Goal: Transaction & Acquisition: Purchase product/service

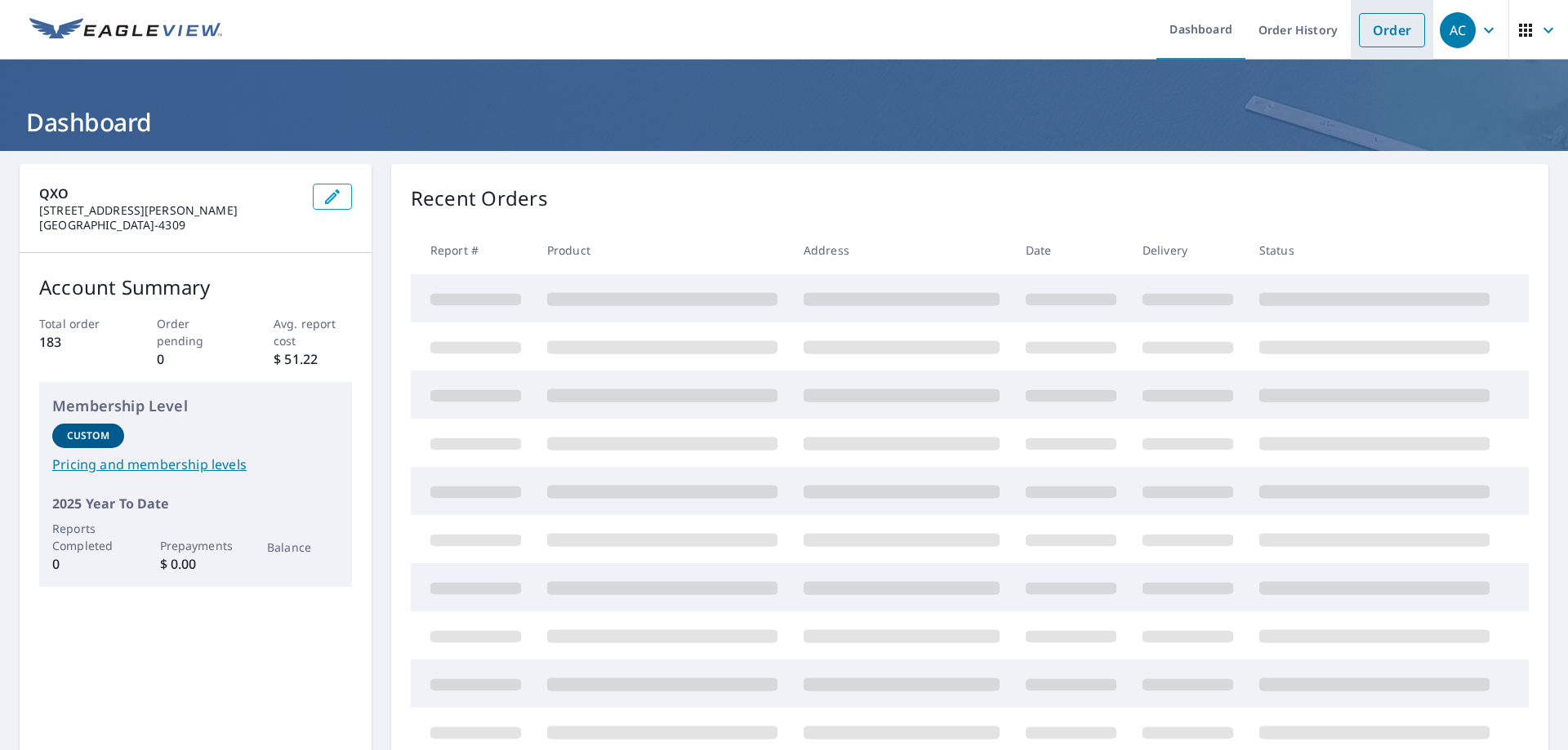
click at [1375, 29] on link "Order" at bounding box center [1392, 29] width 67 height 34
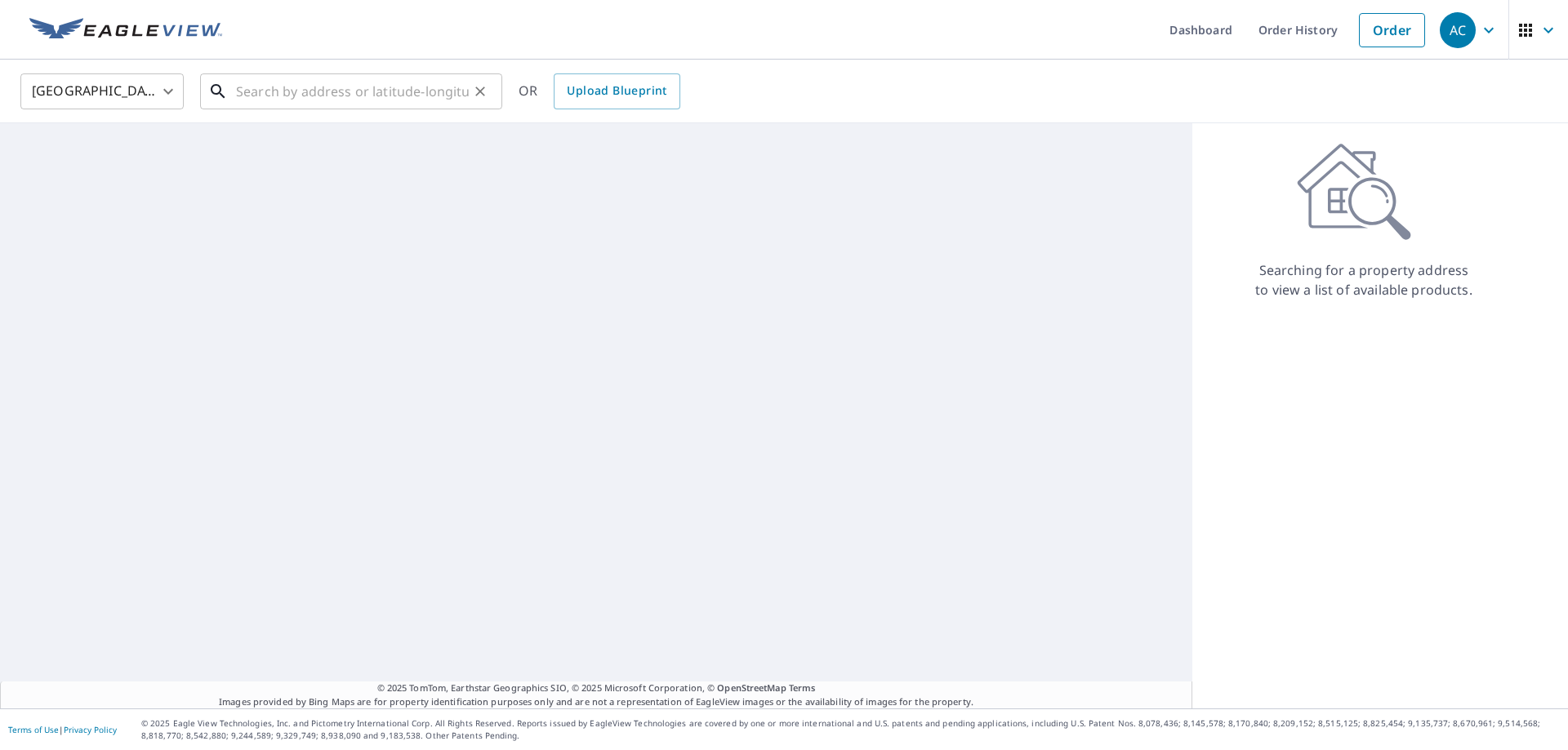
click at [281, 101] on input "text" at bounding box center [353, 91] width 233 height 46
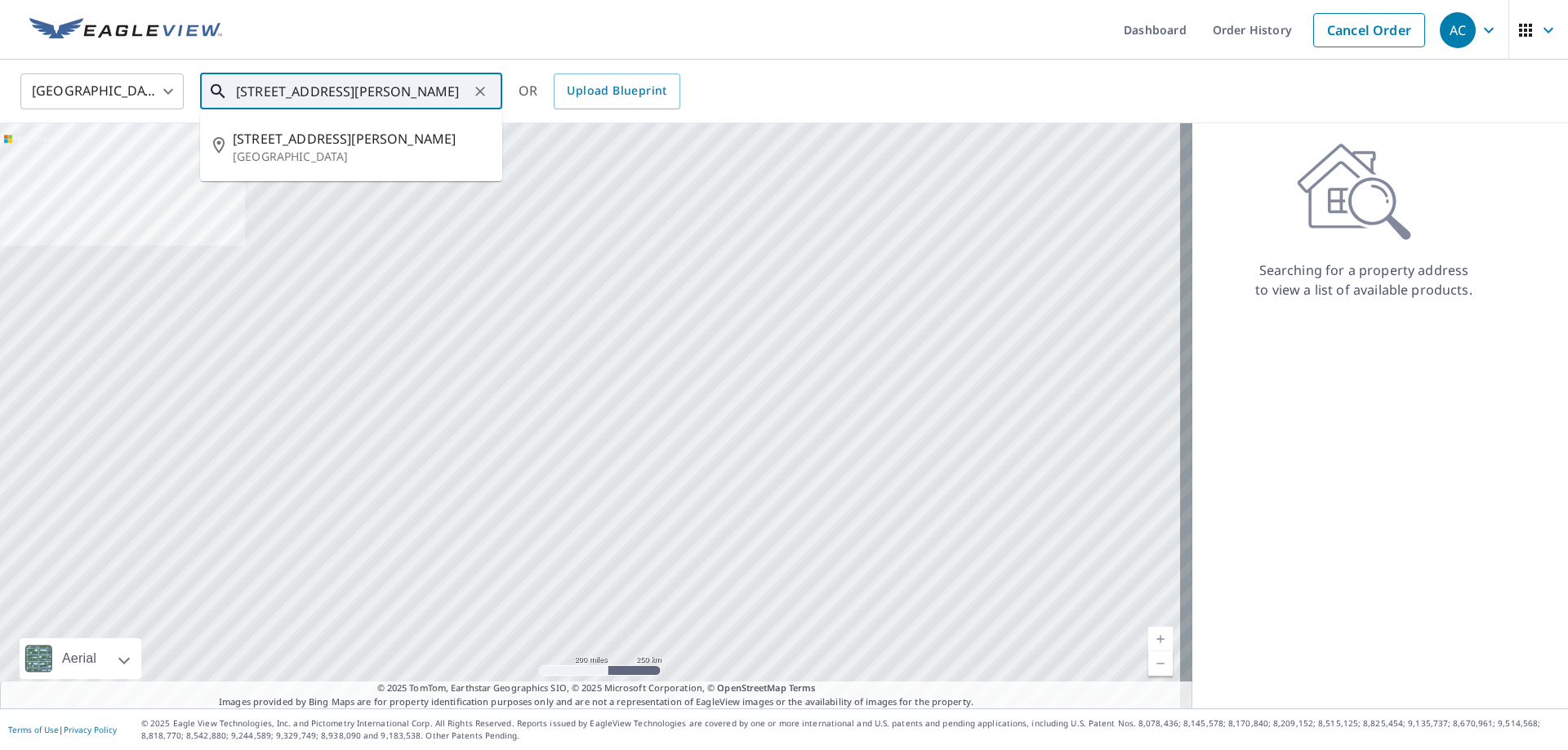
type input "[STREET_ADDRESS][PERSON_NAME]"
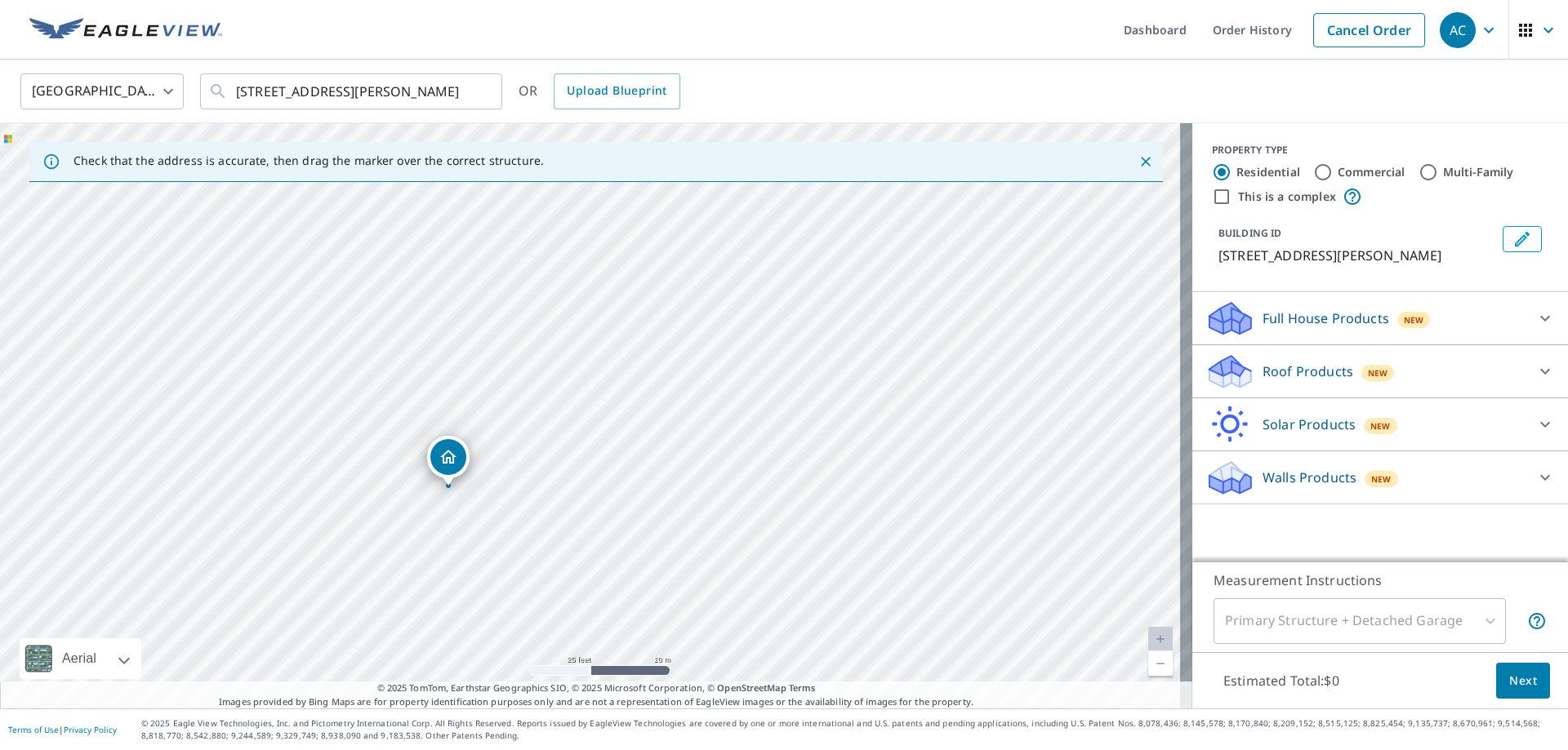
drag, startPoint x: 474, startPoint y: 445, endPoint x: 440, endPoint y: 459, distance: 36.8
click at [1280, 361] on p "Roof Products" at bounding box center [1307, 371] width 91 height 20
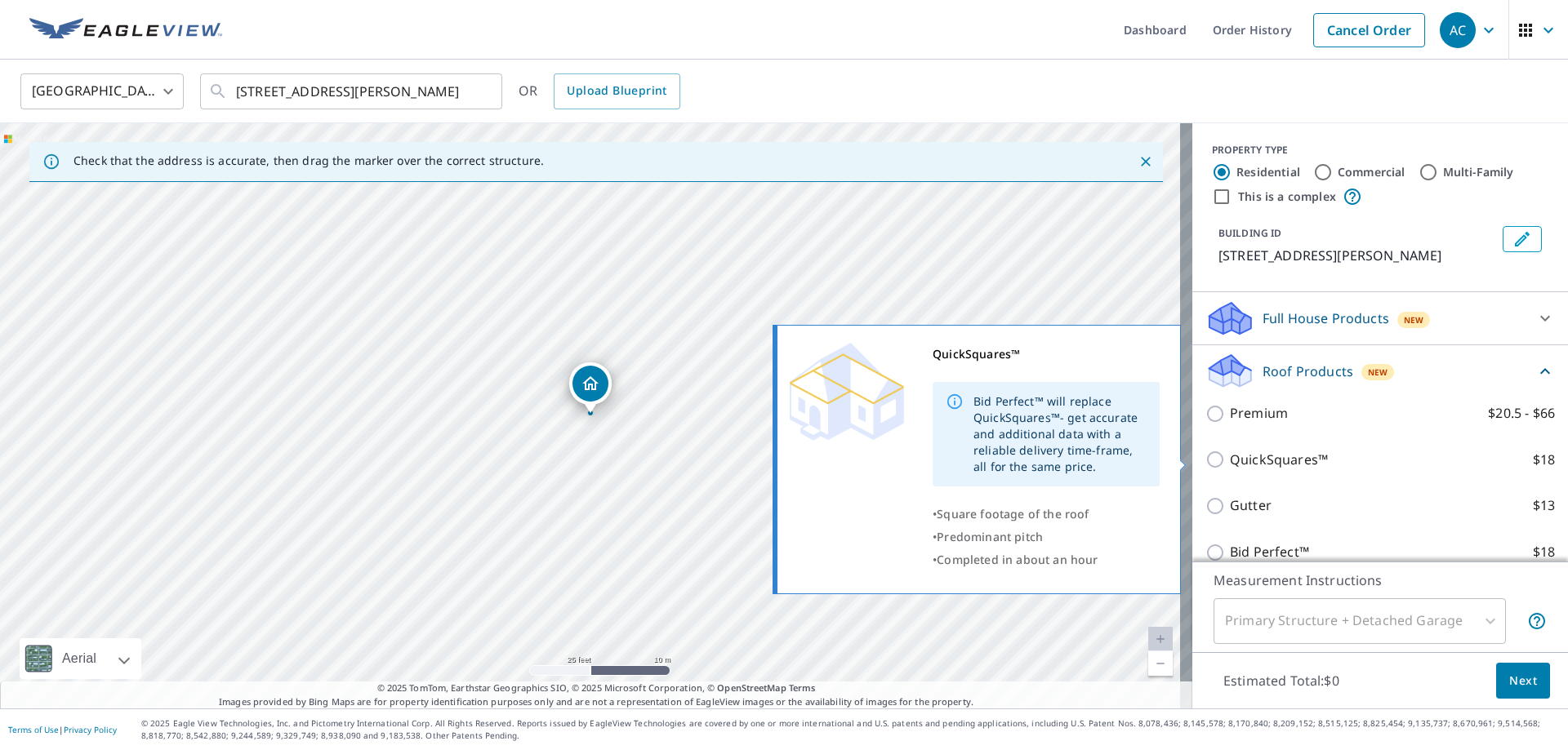
click at [1251, 458] on p "QuickSquares™" at bounding box center [1279, 459] width 98 height 21
click at [1230, 458] on input "QuickSquares™ $18" at bounding box center [1217, 459] width 24 height 20
checkbox input "true"
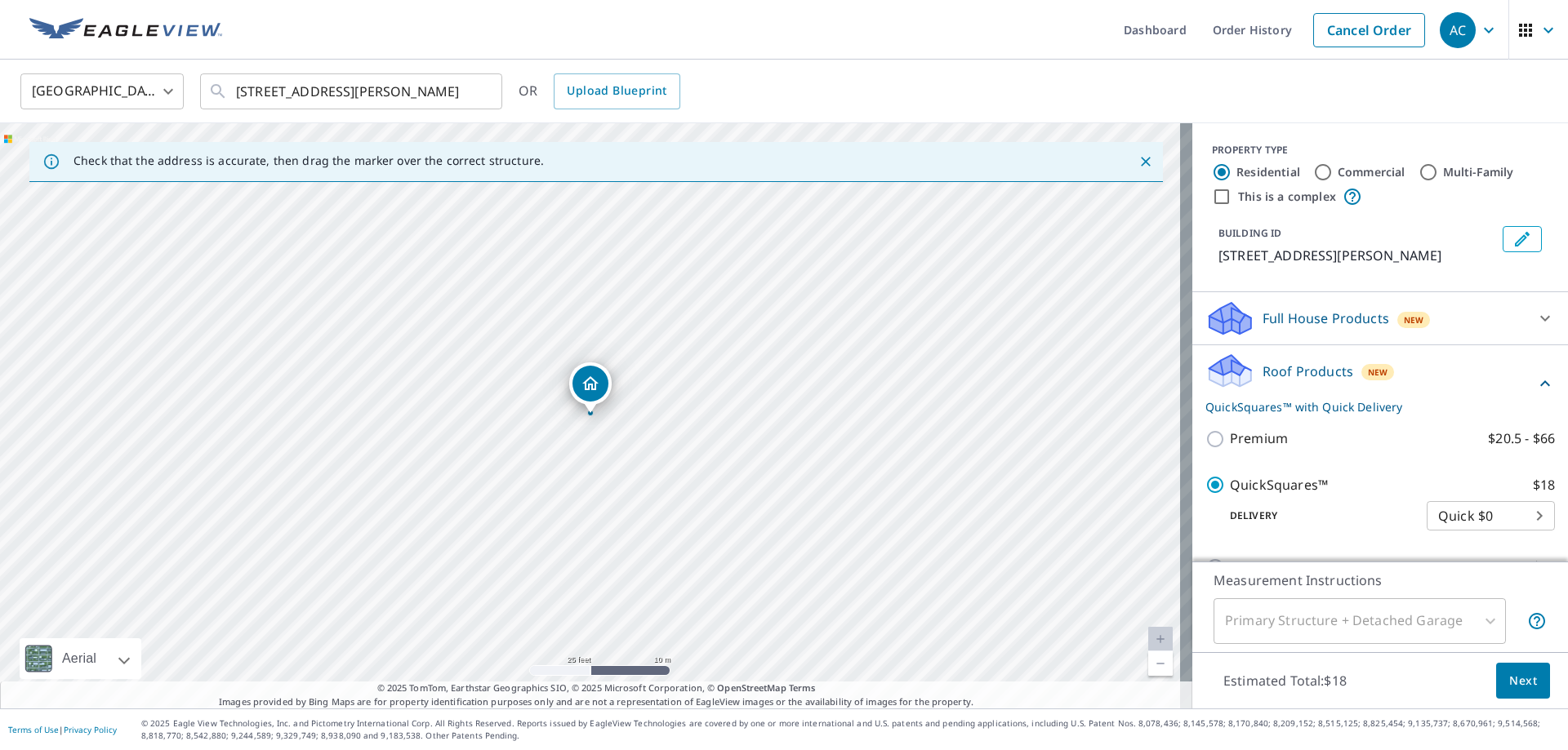
click at [1523, 683] on span "Next" at bounding box center [1523, 680] width 27 height 21
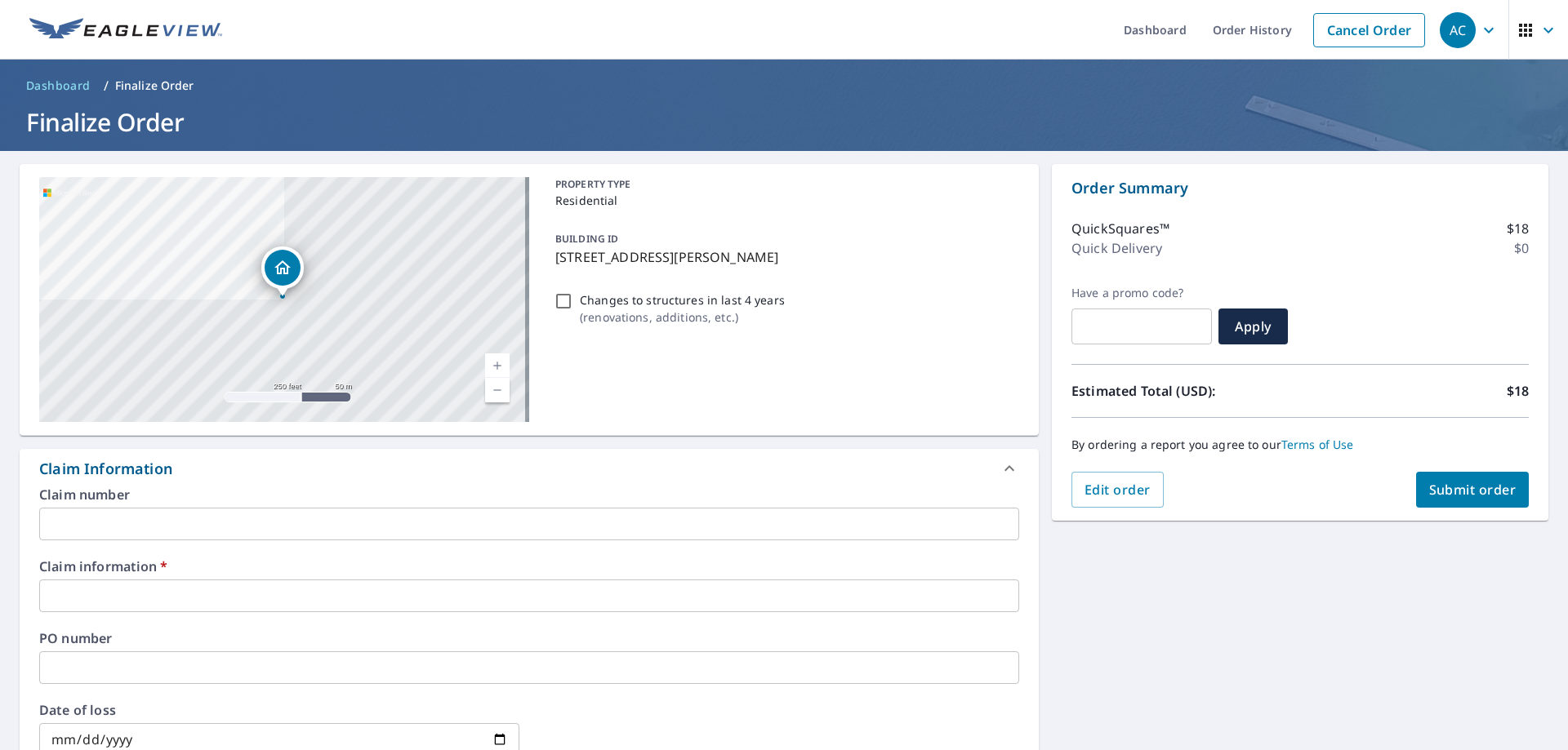
click at [199, 597] on input "text" at bounding box center [529, 595] width 980 height 32
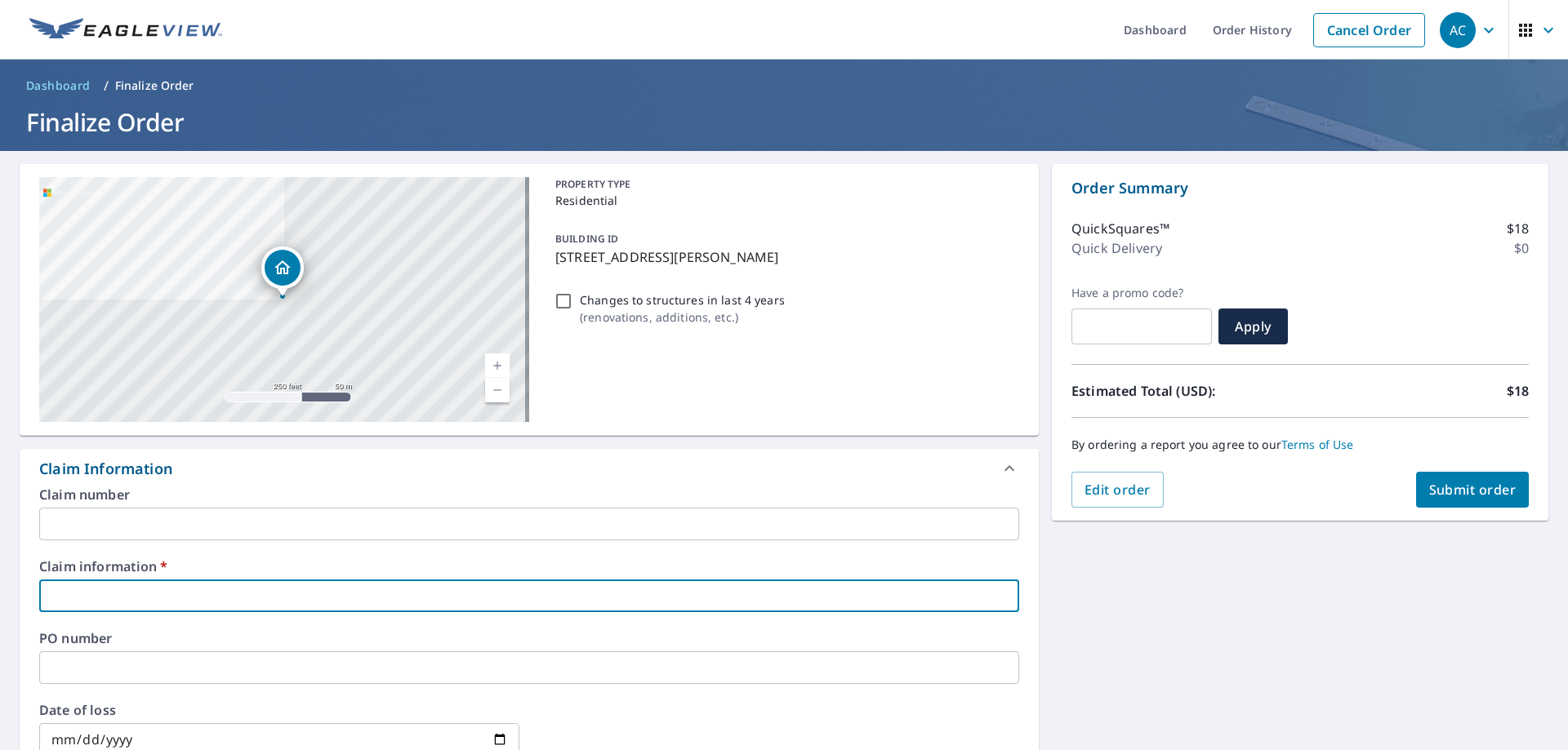
type input "641012"
click at [261, 478] on div "Claim Information" at bounding box center [514, 469] width 951 height 23
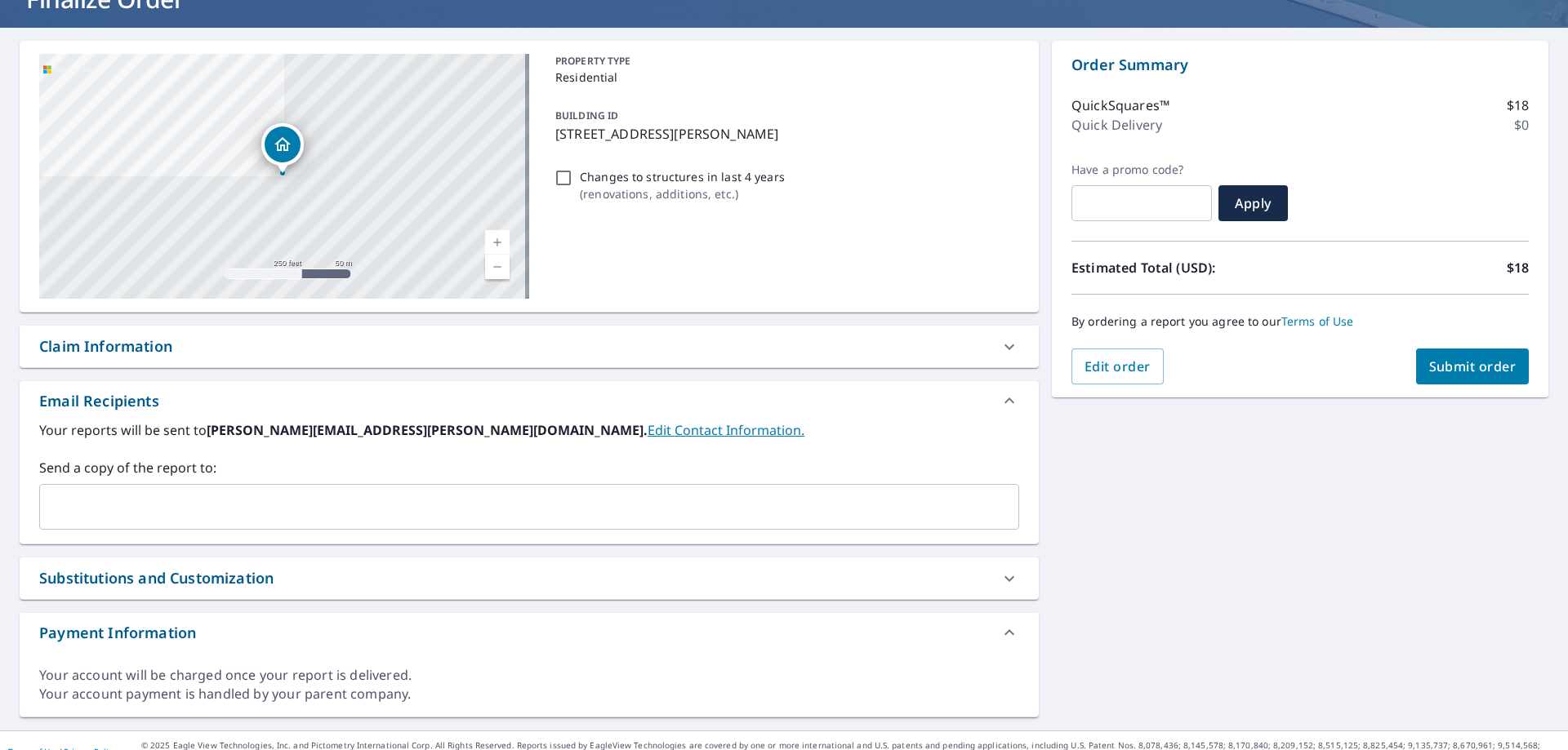
scroll to position [145, 0]
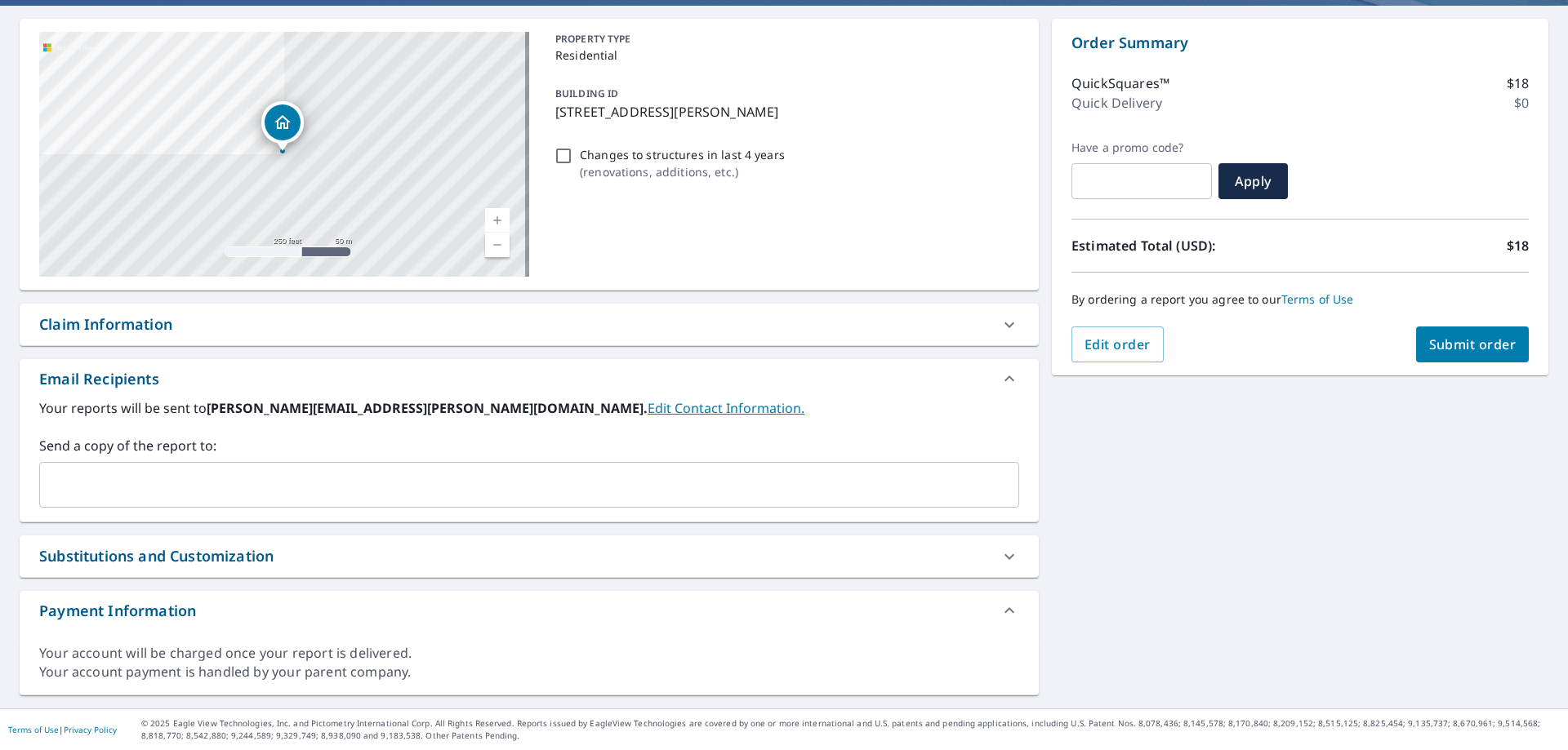
click at [1442, 339] on span "Submit order" at bounding box center [1472, 345] width 87 height 18
checkbox input "true"
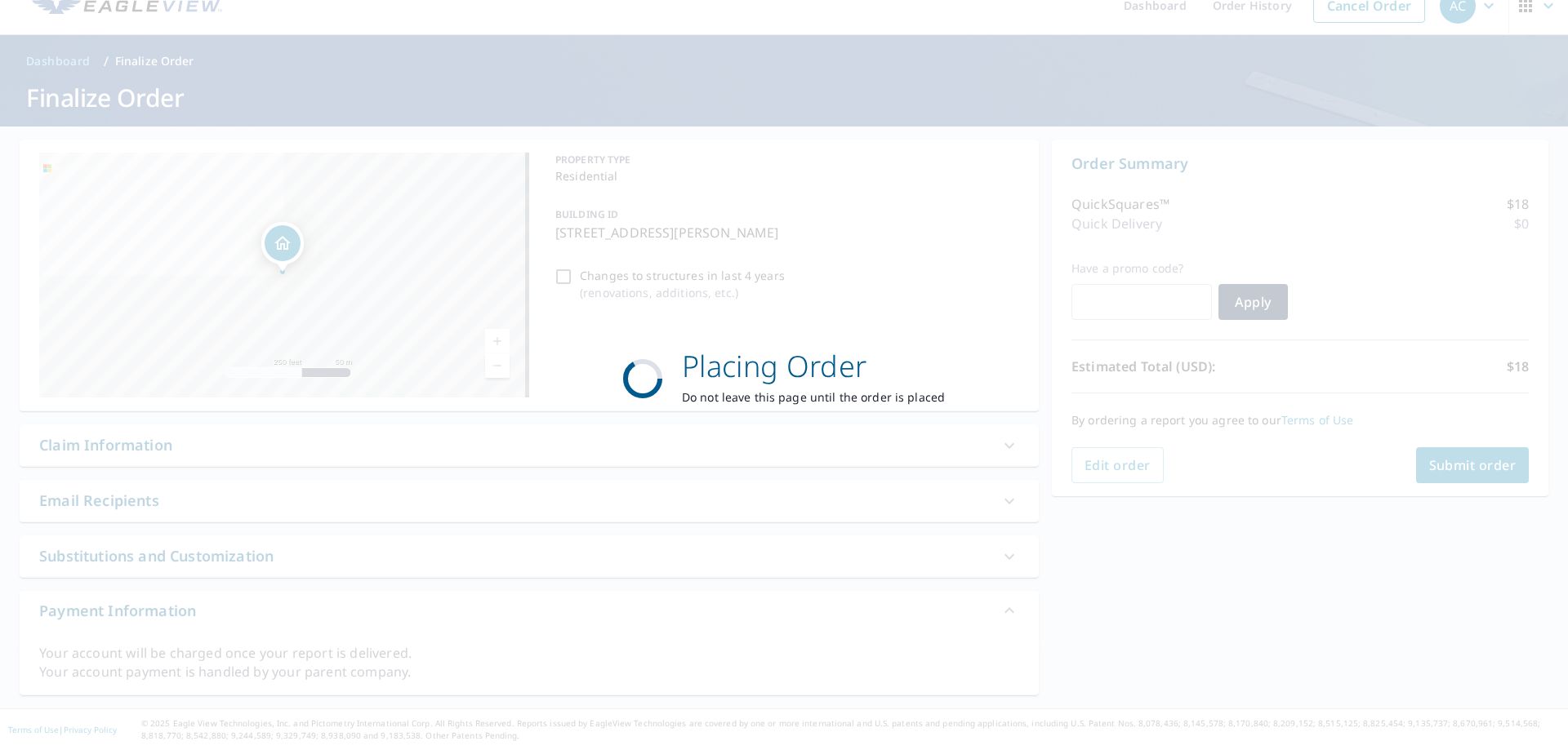
scroll to position [24, 0]
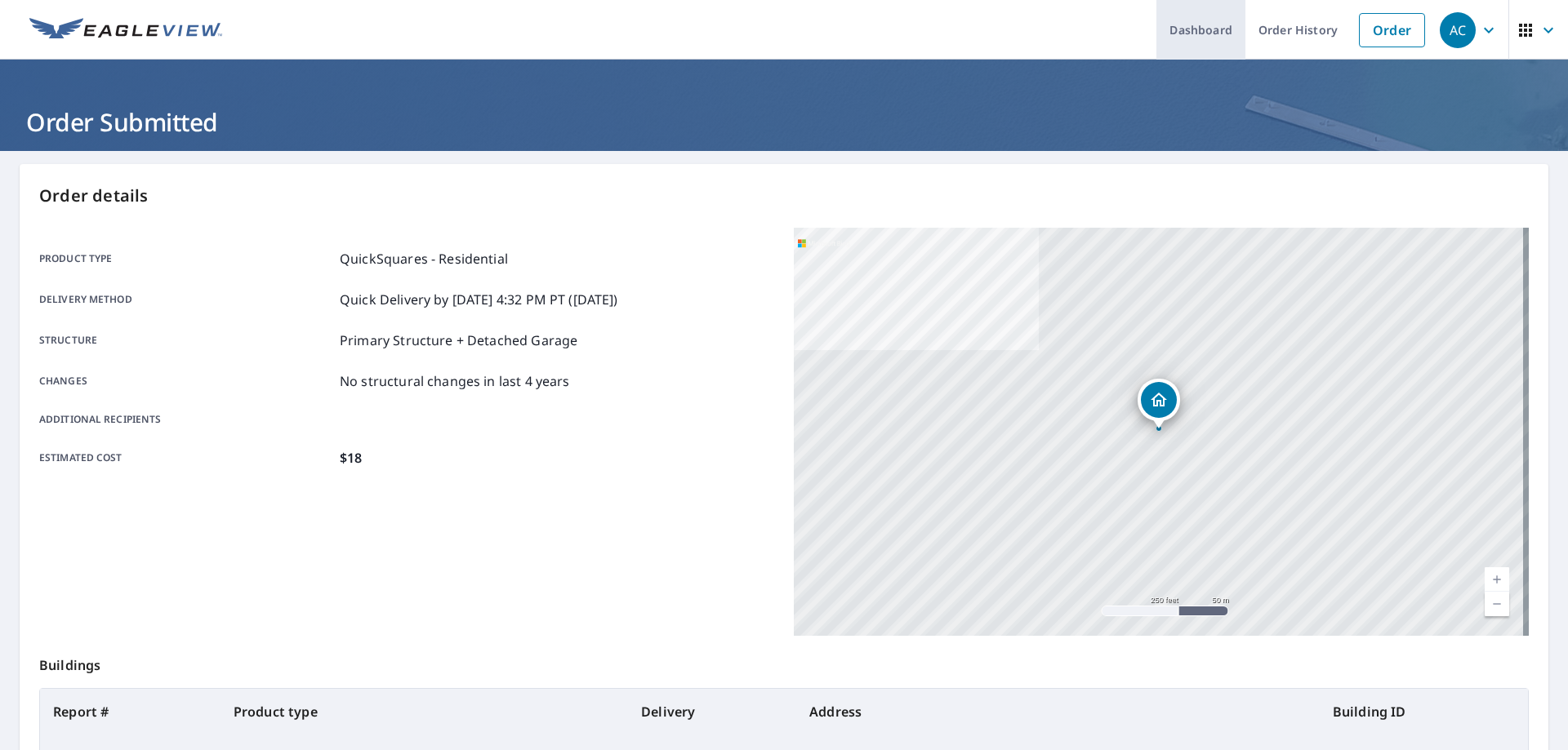
click at [1211, 33] on link "Dashboard" at bounding box center [1201, 29] width 89 height 60
